Goal: Find specific page/section: Find specific page/section

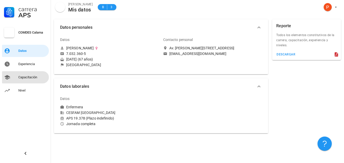
click at [29, 77] on div "Capacitación" at bounding box center [32, 77] width 29 height 4
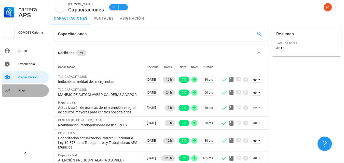
click at [23, 89] on div "Nivel" at bounding box center [32, 91] width 29 height 4
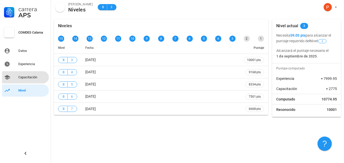
click at [25, 78] on div "Capacitación" at bounding box center [32, 77] width 29 height 4
